Goal: Information Seeking & Learning: Understand process/instructions

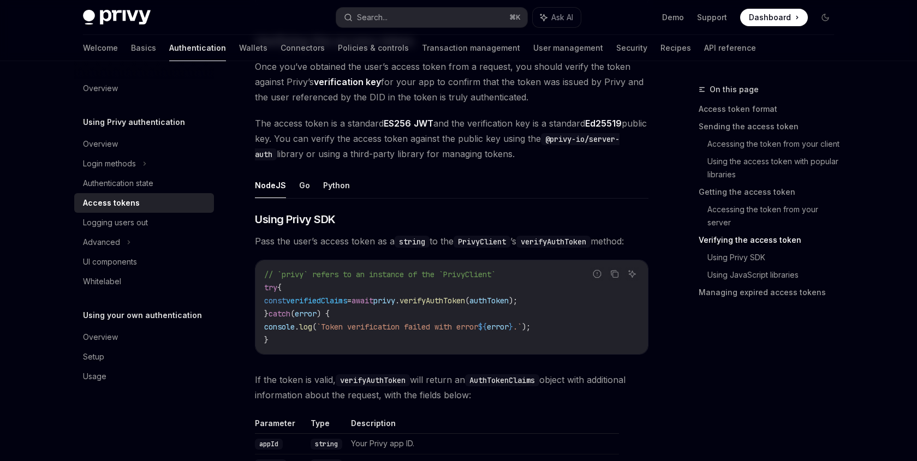
scroll to position [1598, 0]
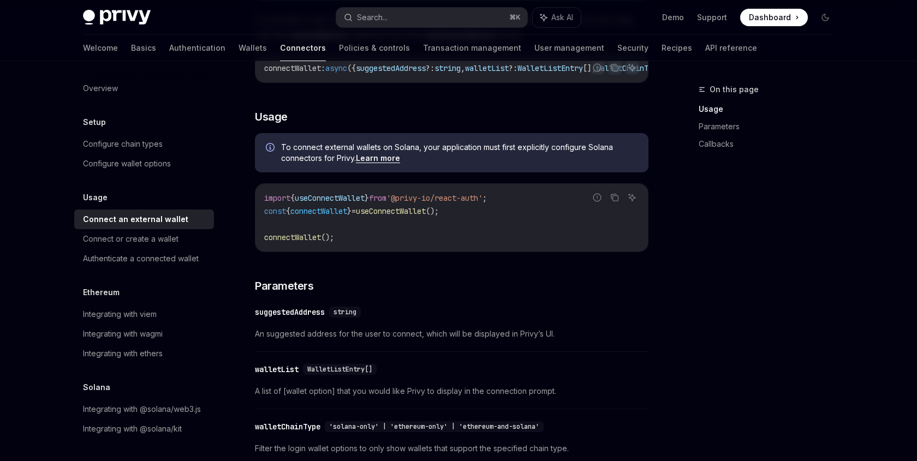
scroll to position [214, 0]
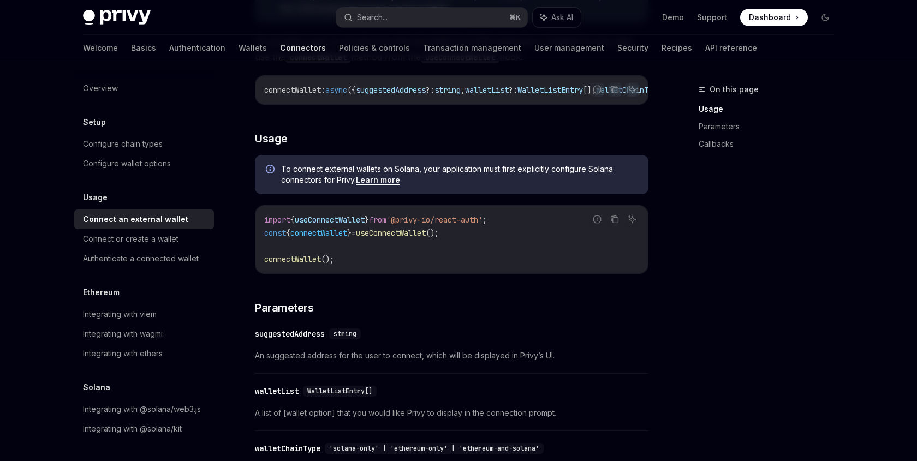
click at [408, 238] on span "useConnectWallet" at bounding box center [391, 233] width 70 height 10
click at [443, 243] on code "import { useConnectWallet } from '@privy-io/react-auth' ; const { connectWallet…" at bounding box center [451, 239] width 375 height 52
click at [426, 236] on span "useConnectWallet" at bounding box center [391, 233] width 70 height 10
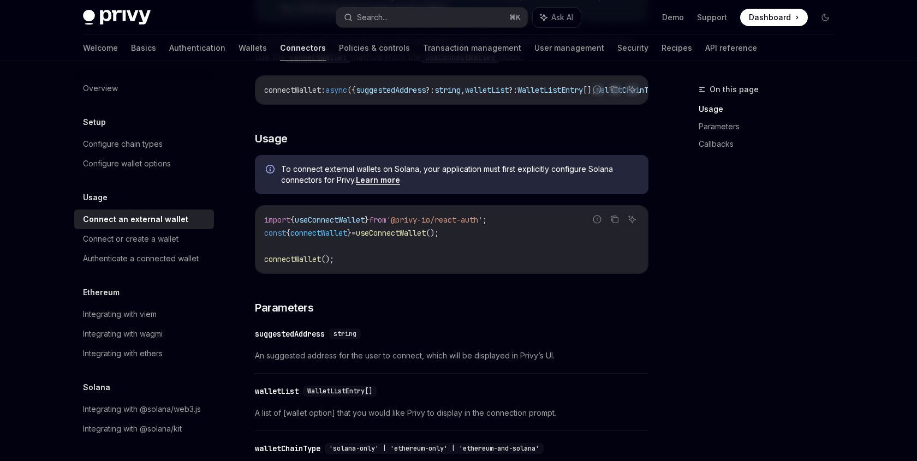
click at [426, 236] on span "useConnectWallet" at bounding box center [391, 233] width 70 height 10
click at [472, 219] on span "'@privy-io/react-auth'" at bounding box center [434, 220] width 96 height 10
click at [482, 220] on span "'@privy-io/react-auth'" at bounding box center [434, 220] width 96 height 10
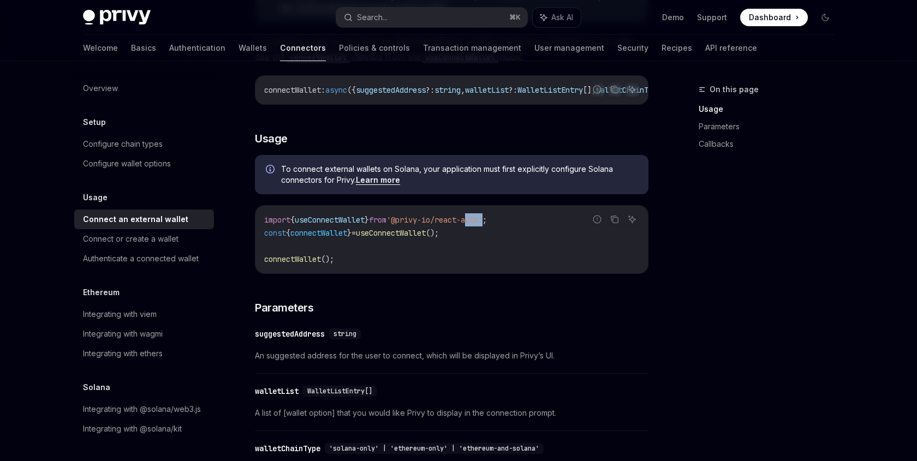
click at [469, 224] on span "'@privy-io/react-auth'" at bounding box center [434, 220] width 96 height 10
click at [433, 225] on span "'@privy-io/react-auth'" at bounding box center [434, 220] width 96 height 10
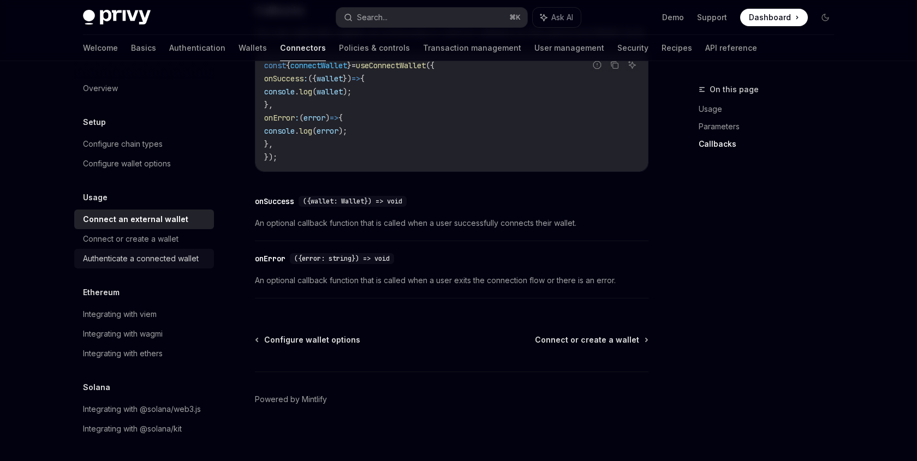
scroll to position [734, 0]
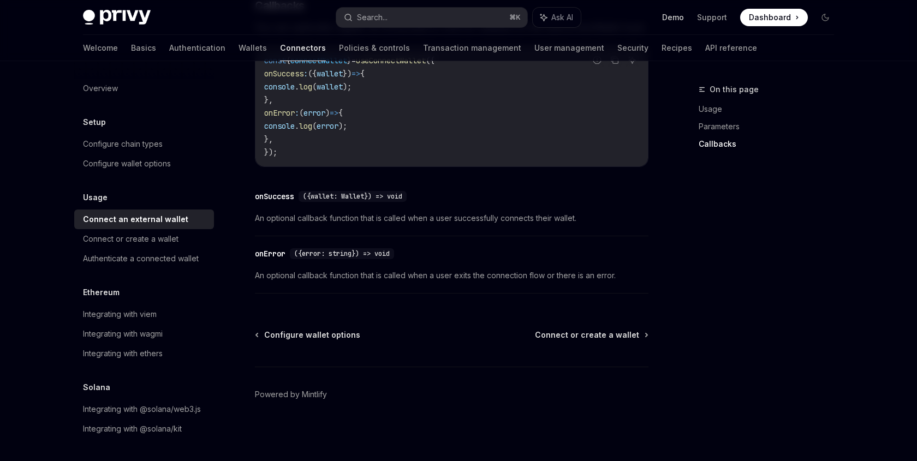
click at [671, 14] on link "Demo" at bounding box center [673, 17] width 22 height 11
